Goal: Obtain resource: Download file/media

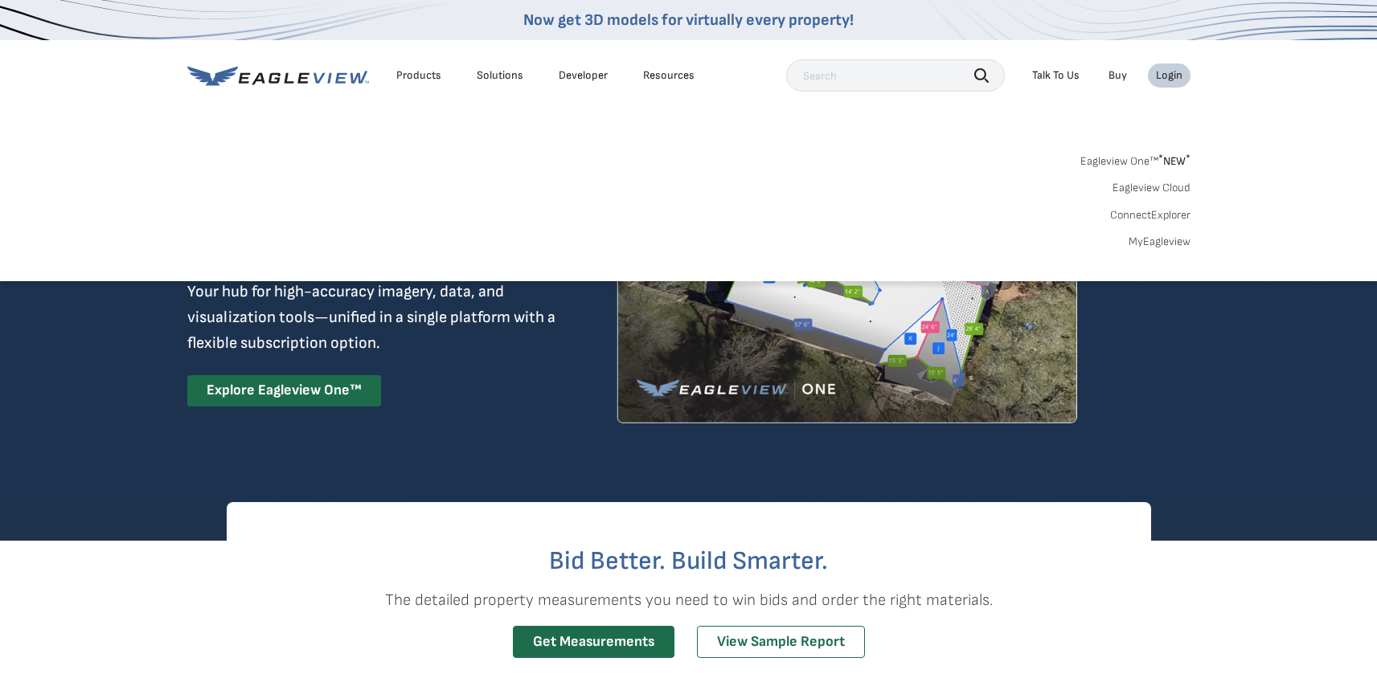
click at [1164, 240] on link "MyEagleview" at bounding box center [1159, 242] width 62 height 14
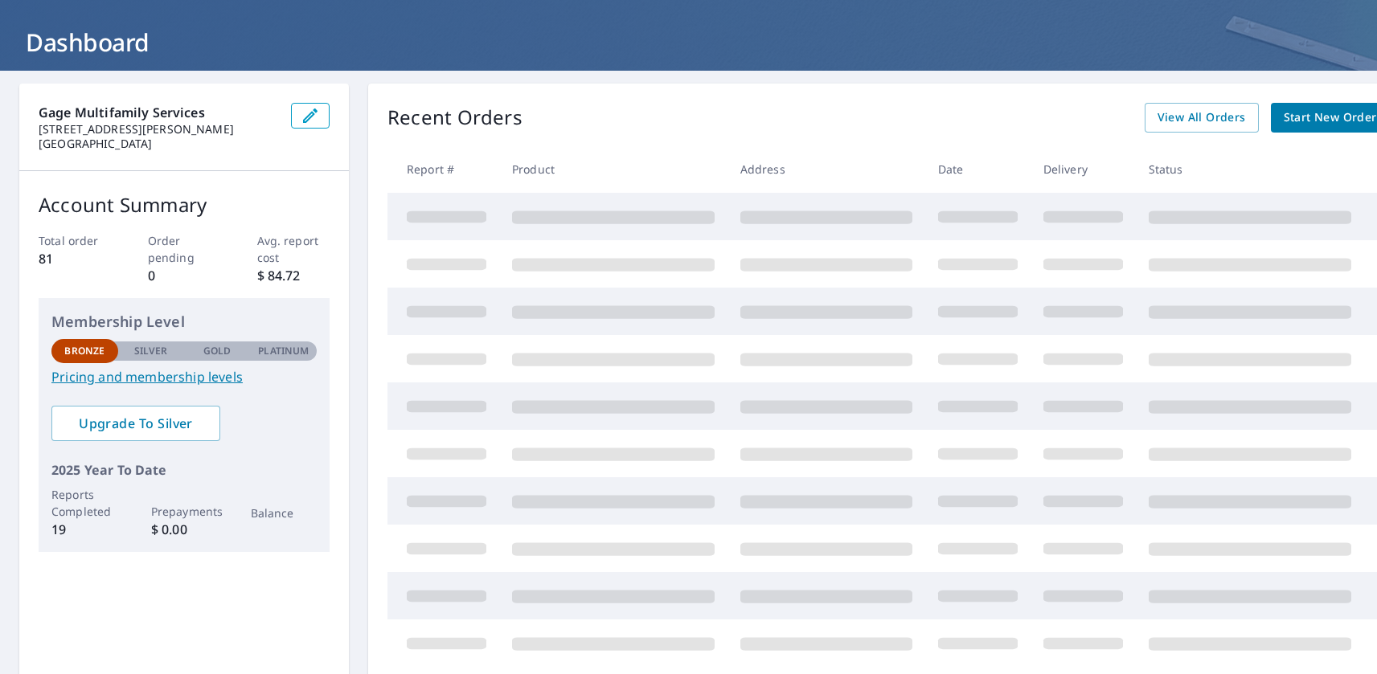
scroll to position [70, 0]
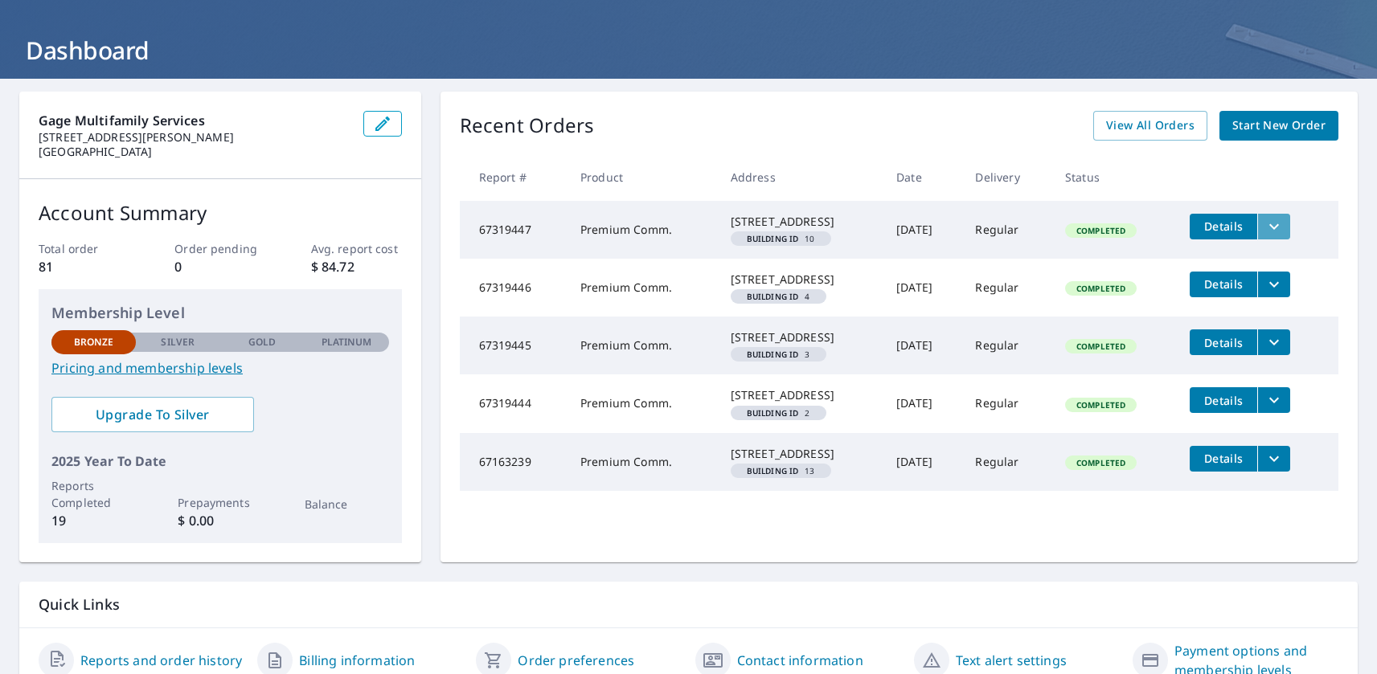
click at [1276, 227] on icon "filesDropdownBtn-67319447" at bounding box center [1273, 226] width 19 height 19
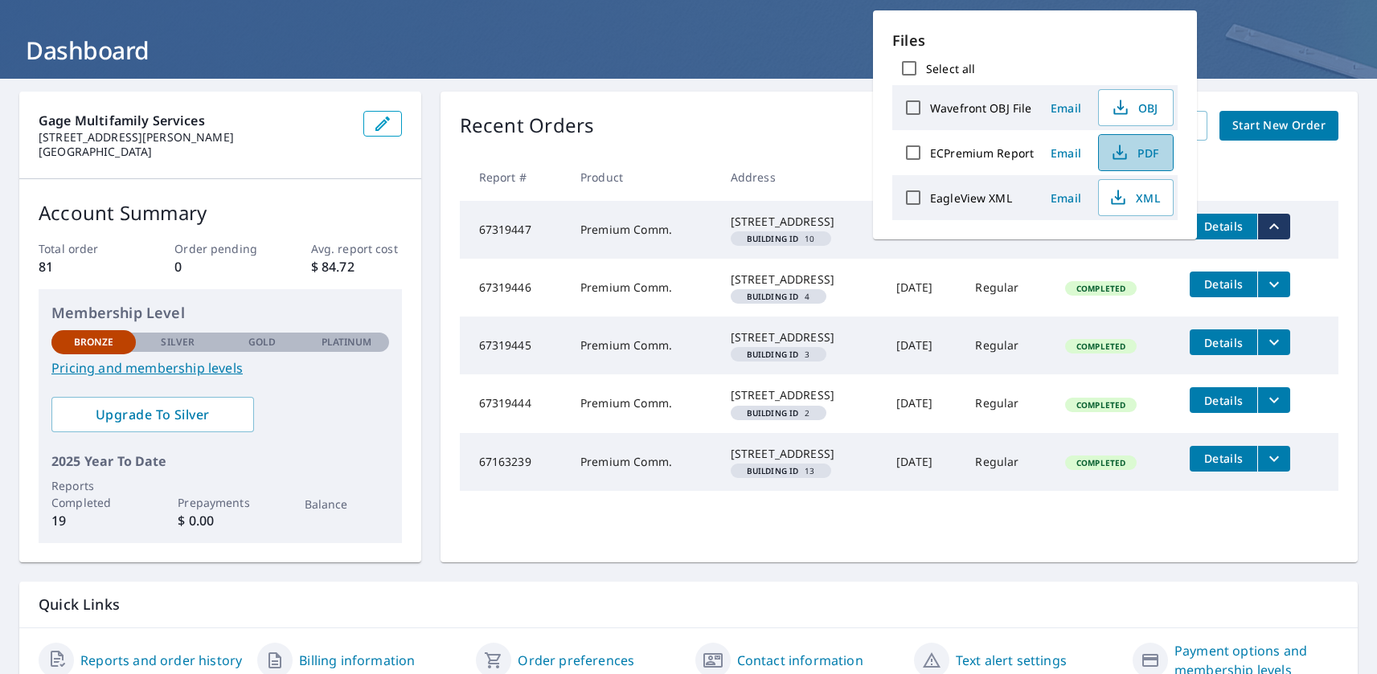
click at [1122, 153] on icon "button" at bounding box center [1119, 152] width 19 height 19
click at [1329, 305] on td "Details" at bounding box center [1258, 284] width 162 height 51
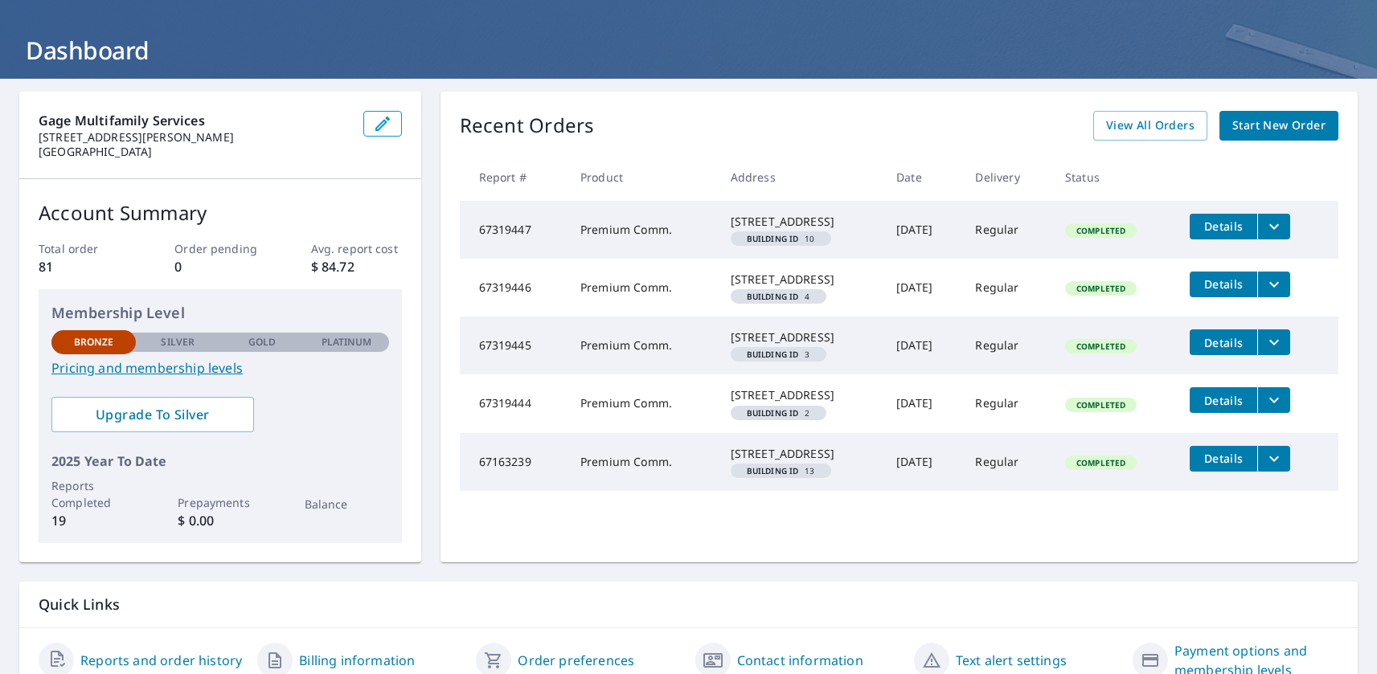
click at [1283, 294] on icon "filesDropdownBtn-67319446" at bounding box center [1273, 284] width 19 height 19
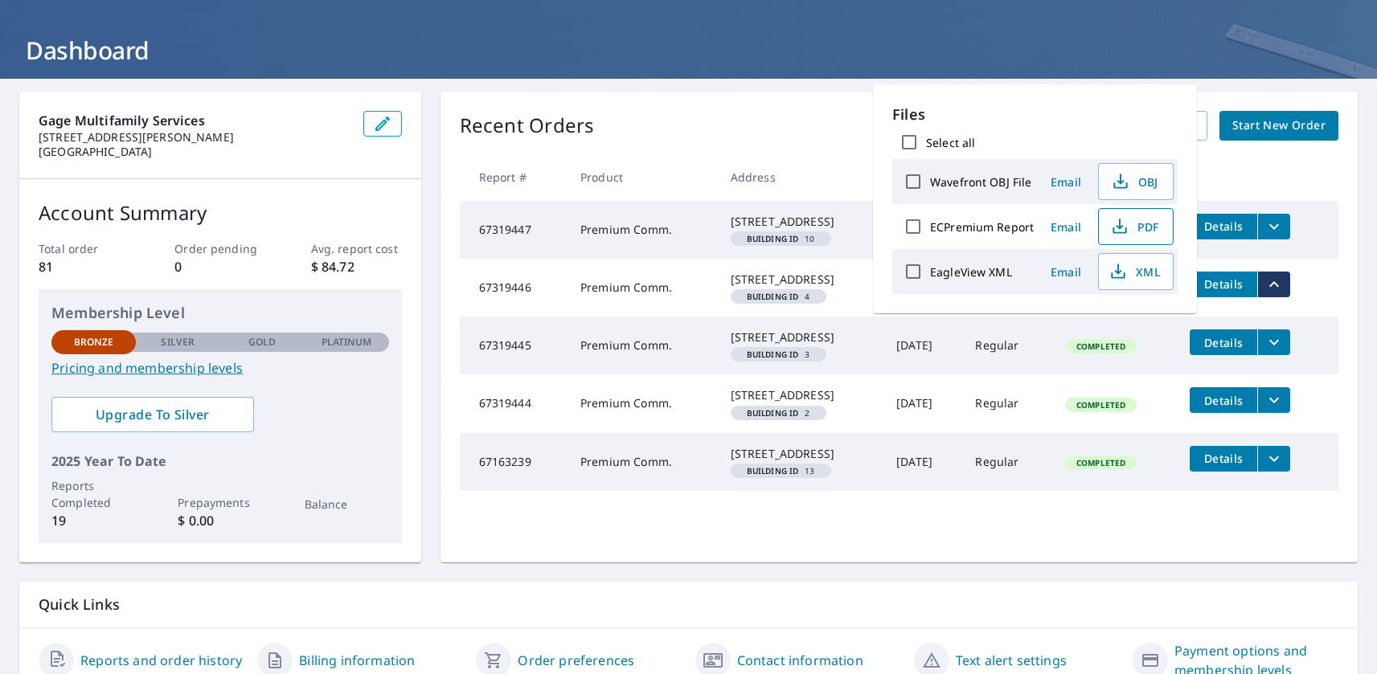
click at [1127, 226] on span "PDF" at bounding box center [1133, 226] width 51 height 19
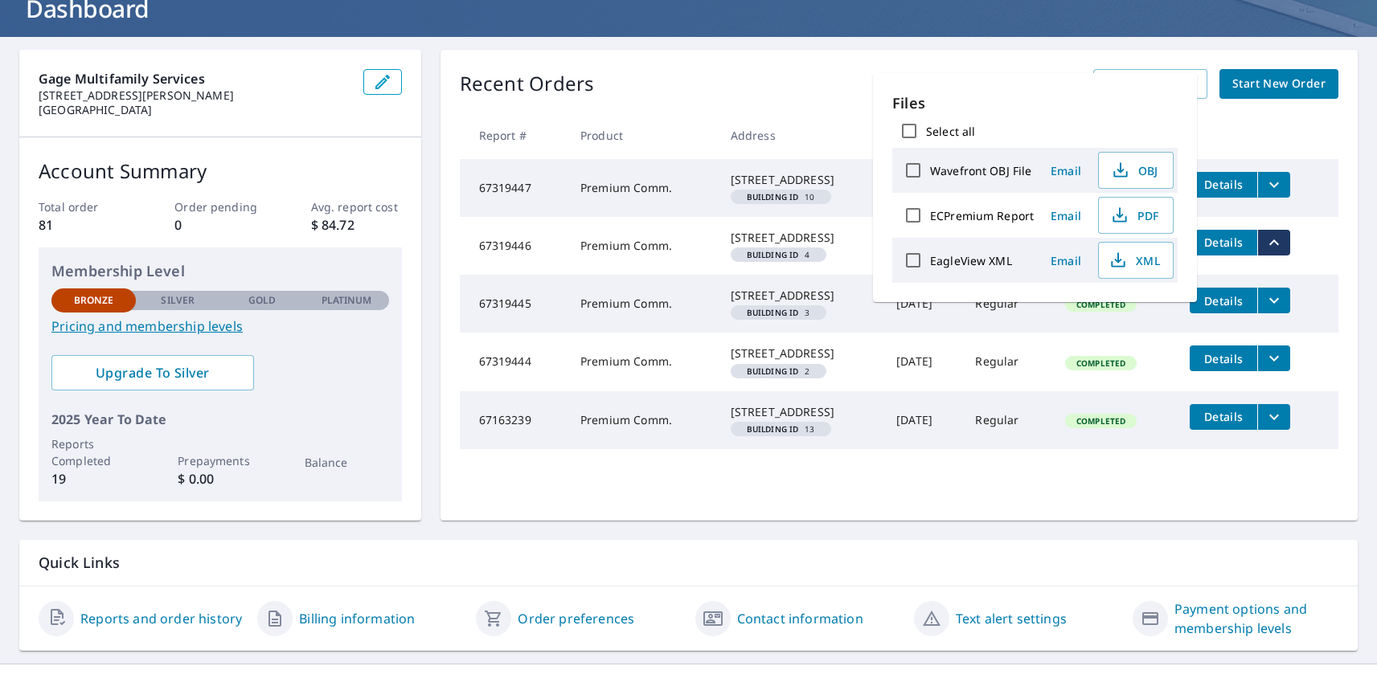
scroll to position [120, 0]
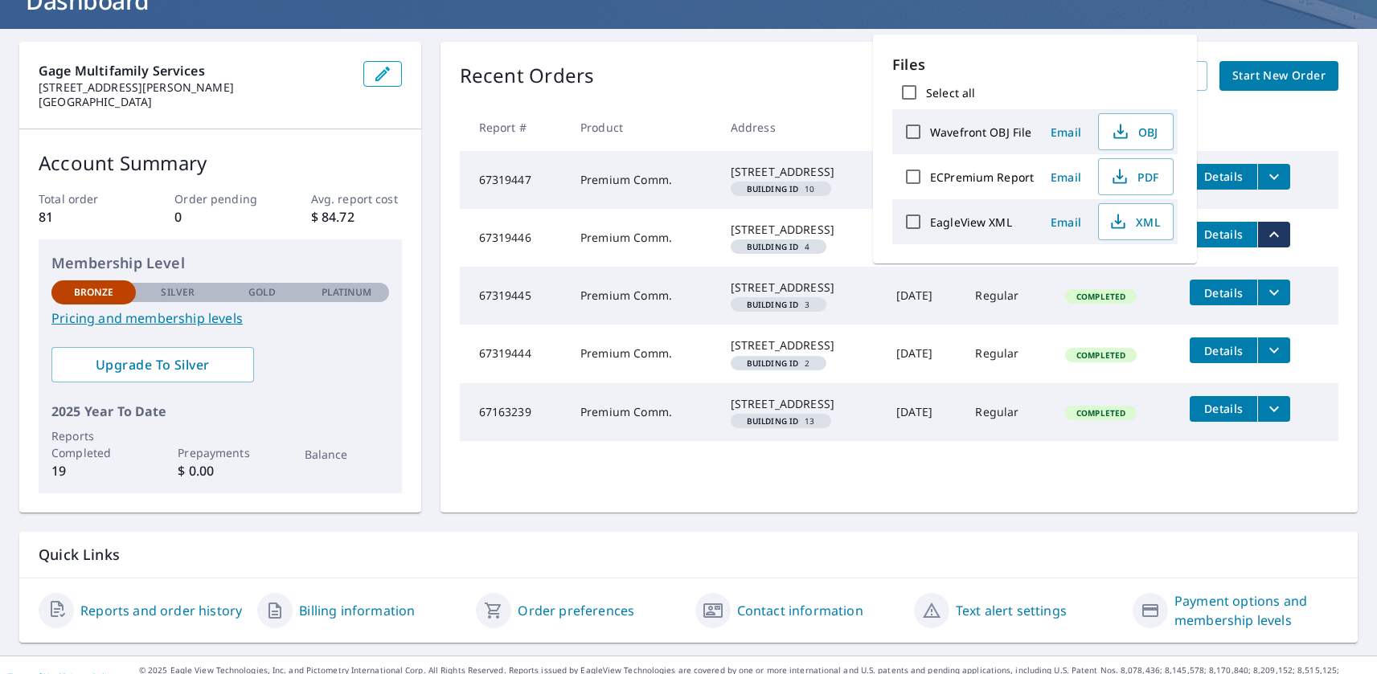
click at [1283, 302] on icon "filesDropdownBtn-67319445" at bounding box center [1273, 292] width 19 height 19
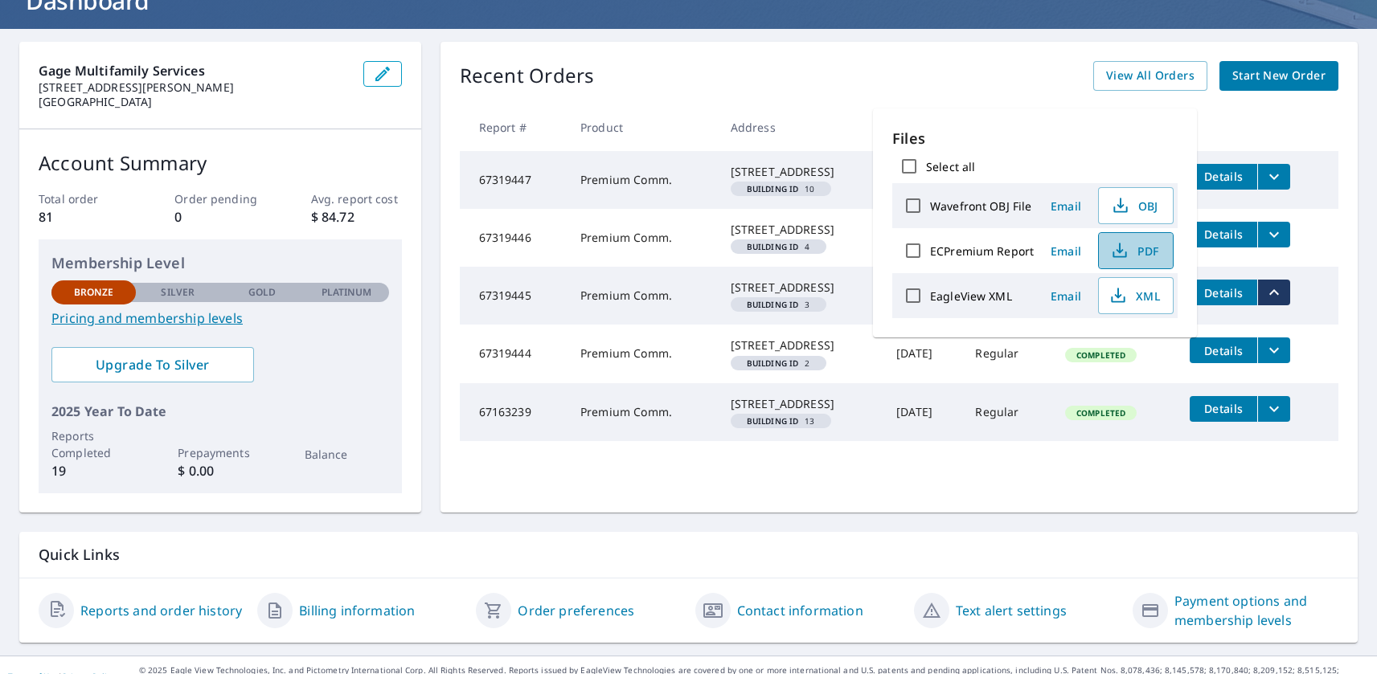
click at [1129, 247] on span "PDF" at bounding box center [1133, 250] width 51 height 19
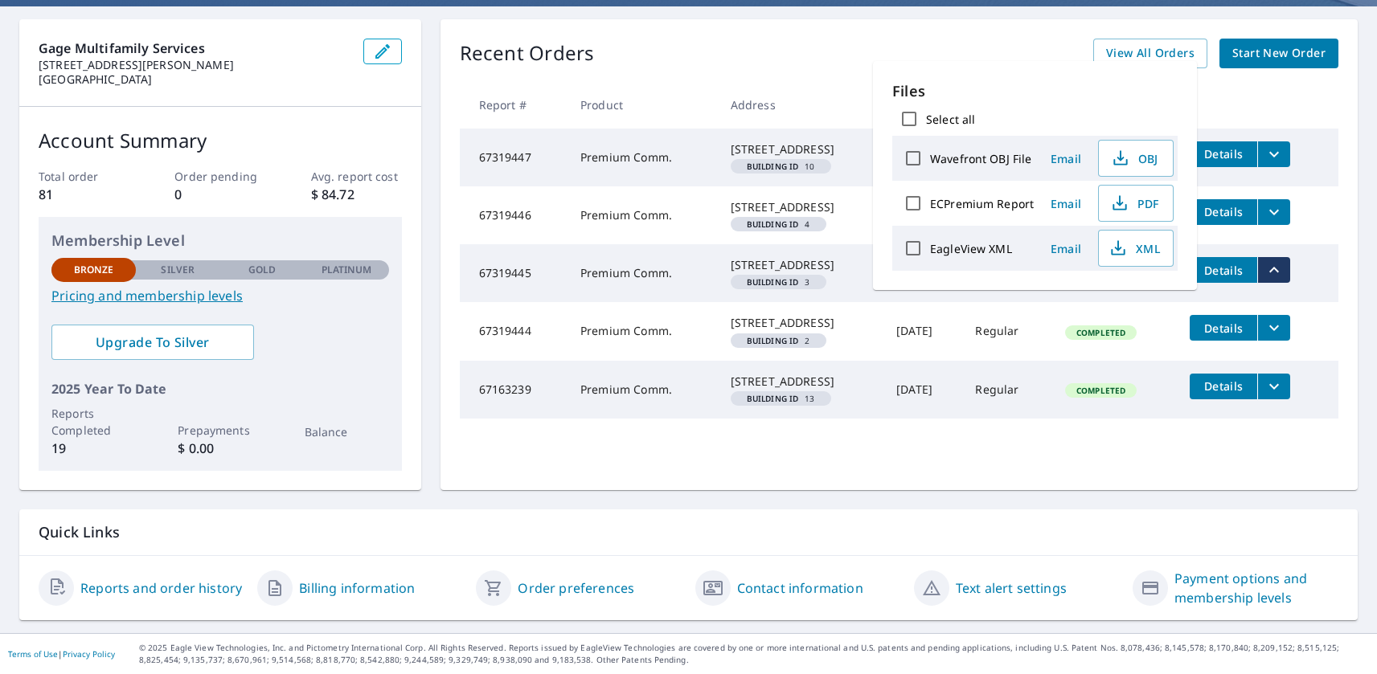
scroll to position [167, 0]
click at [1283, 338] on icon "filesDropdownBtn-67319444" at bounding box center [1273, 327] width 19 height 19
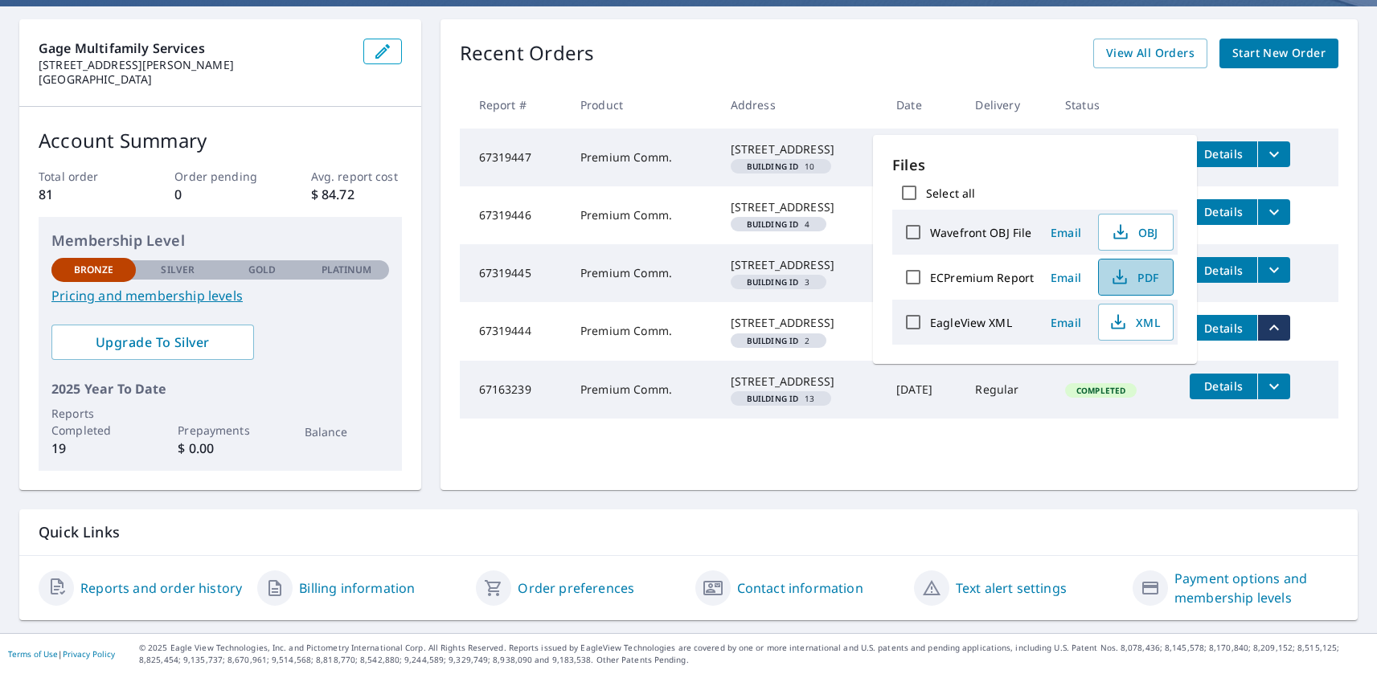
click at [1127, 272] on span "PDF" at bounding box center [1133, 277] width 51 height 19
click at [740, 390] on div "[STREET_ADDRESS]" at bounding box center [801, 382] width 140 height 16
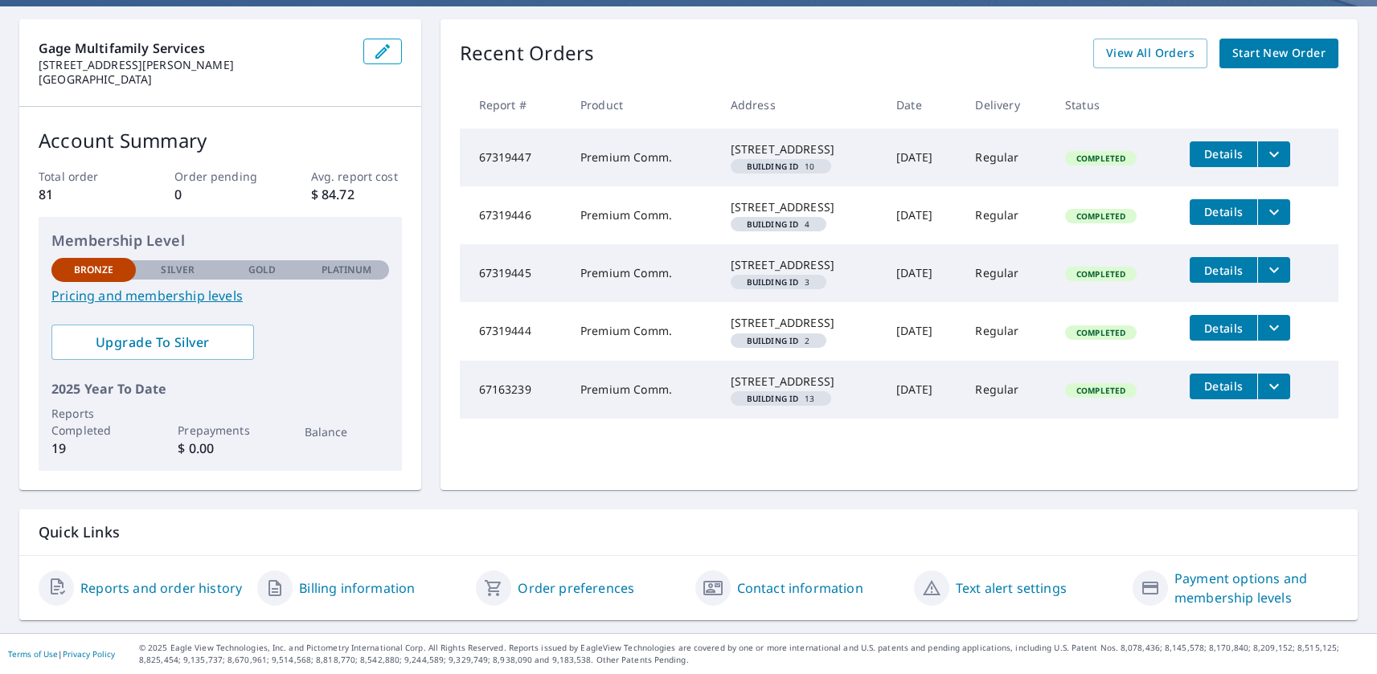
scroll to position [170, 0]
click at [1190, 43] on span "View All Orders" at bounding box center [1150, 53] width 88 height 20
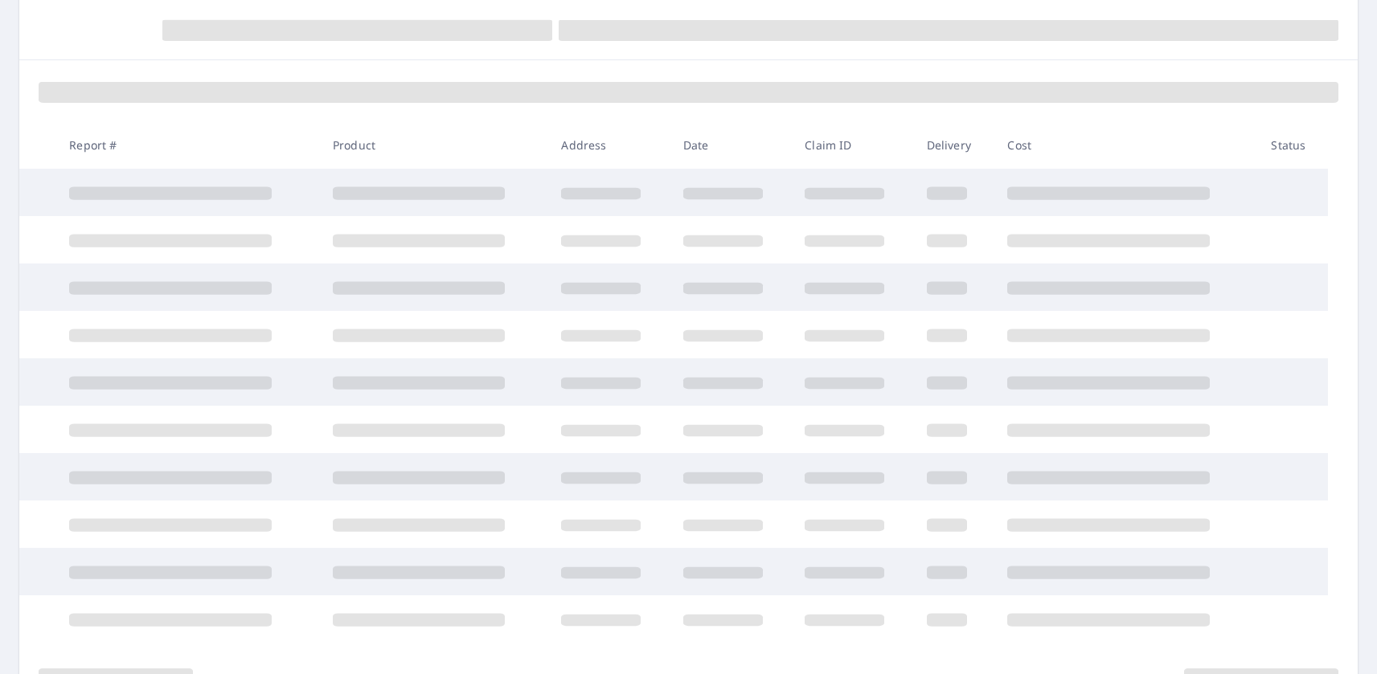
scroll to position [162, 0]
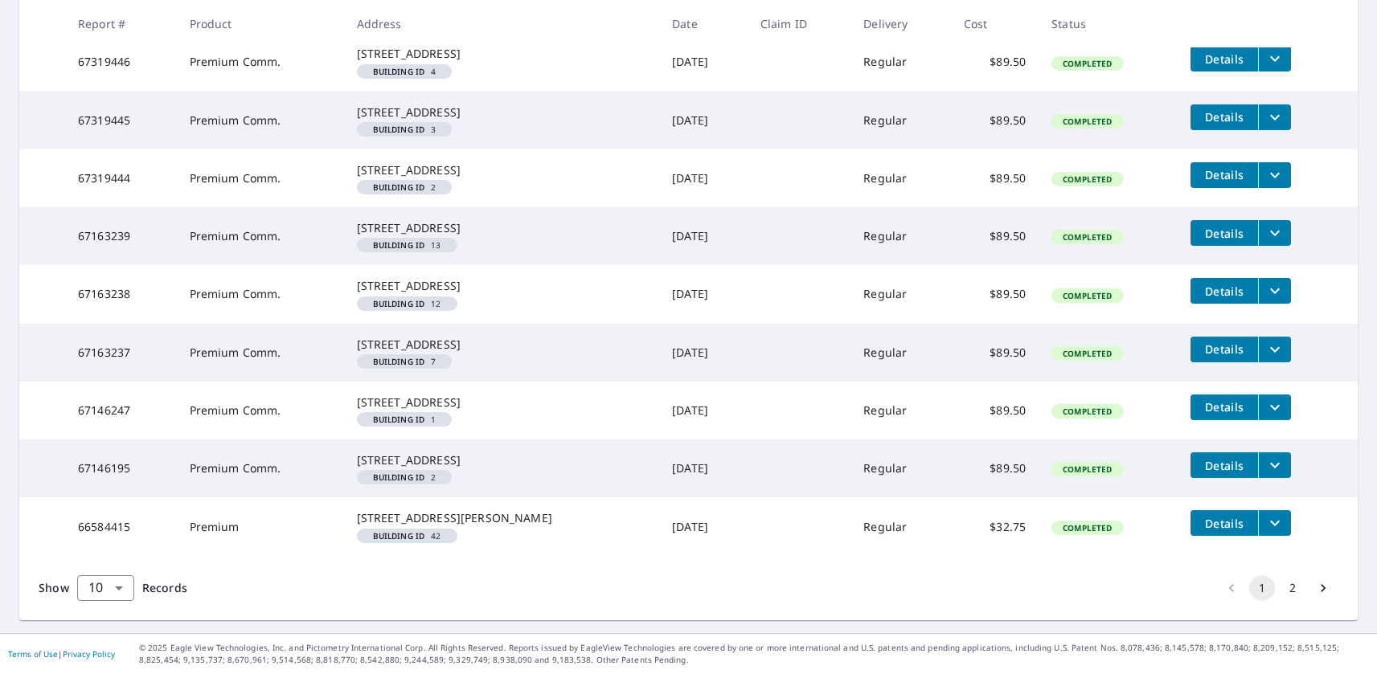
scroll to position [542, 0]
click at [1275, 398] on icon "filesDropdownBtn-67146247" at bounding box center [1274, 407] width 19 height 19
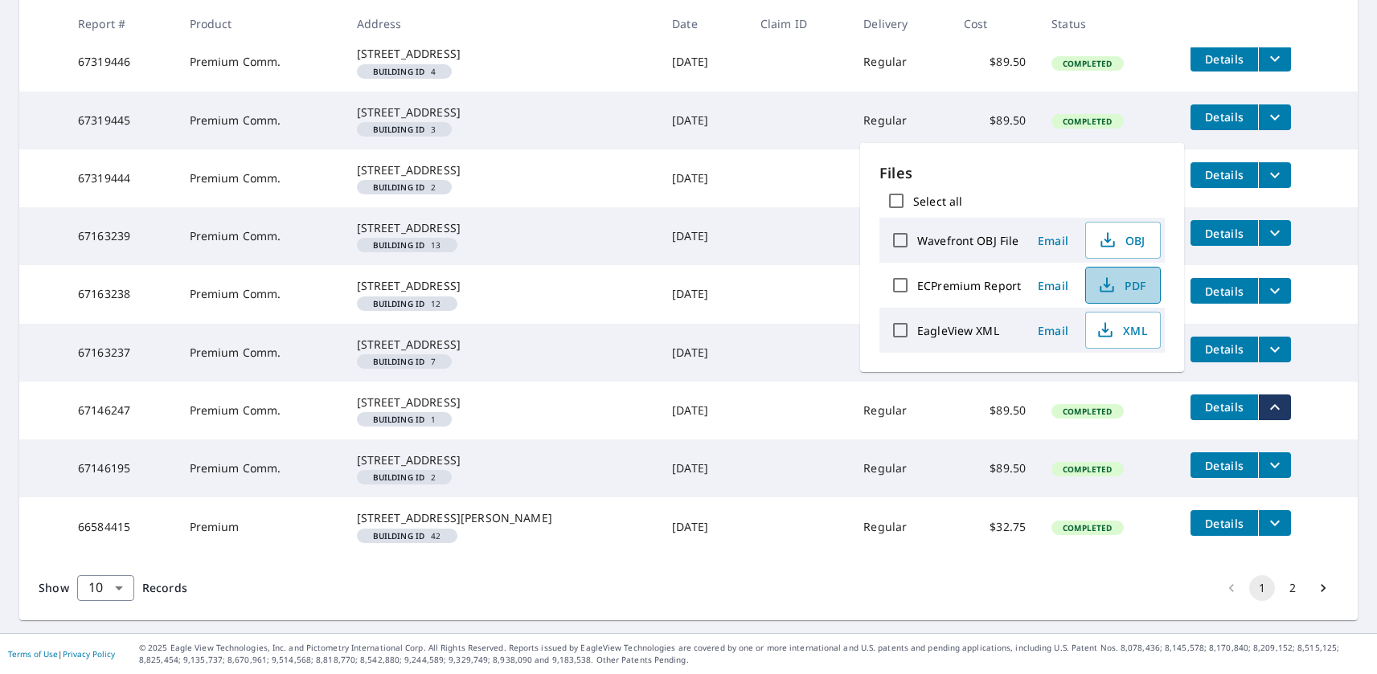
click at [1109, 284] on icon "button" at bounding box center [1106, 285] width 19 height 19
